Goal: Check status

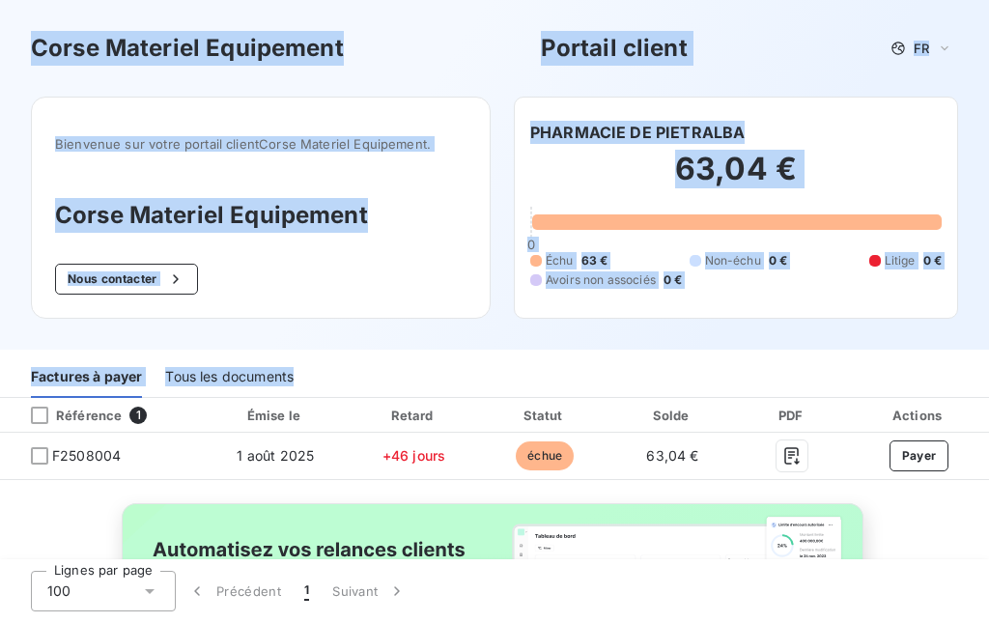
drag, startPoint x: 23, startPoint y: 6, endPoint x: 988, endPoint y: 459, distance: 1065.8
click at [988, 459] on div "Corse Materiel Equipement Portail client FR Bienvenue sur votre portail client …" at bounding box center [494, 311] width 989 height 623
click at [881, 112] on div "PHARMACIE DE PIETRALBA 63,04 € 0 Échu 63 € Non-échu 0 € Litige 0 € Avoirs non a…" at bounding box center [736, 208] width 444 height 222
